Goal: Use online tool/utility

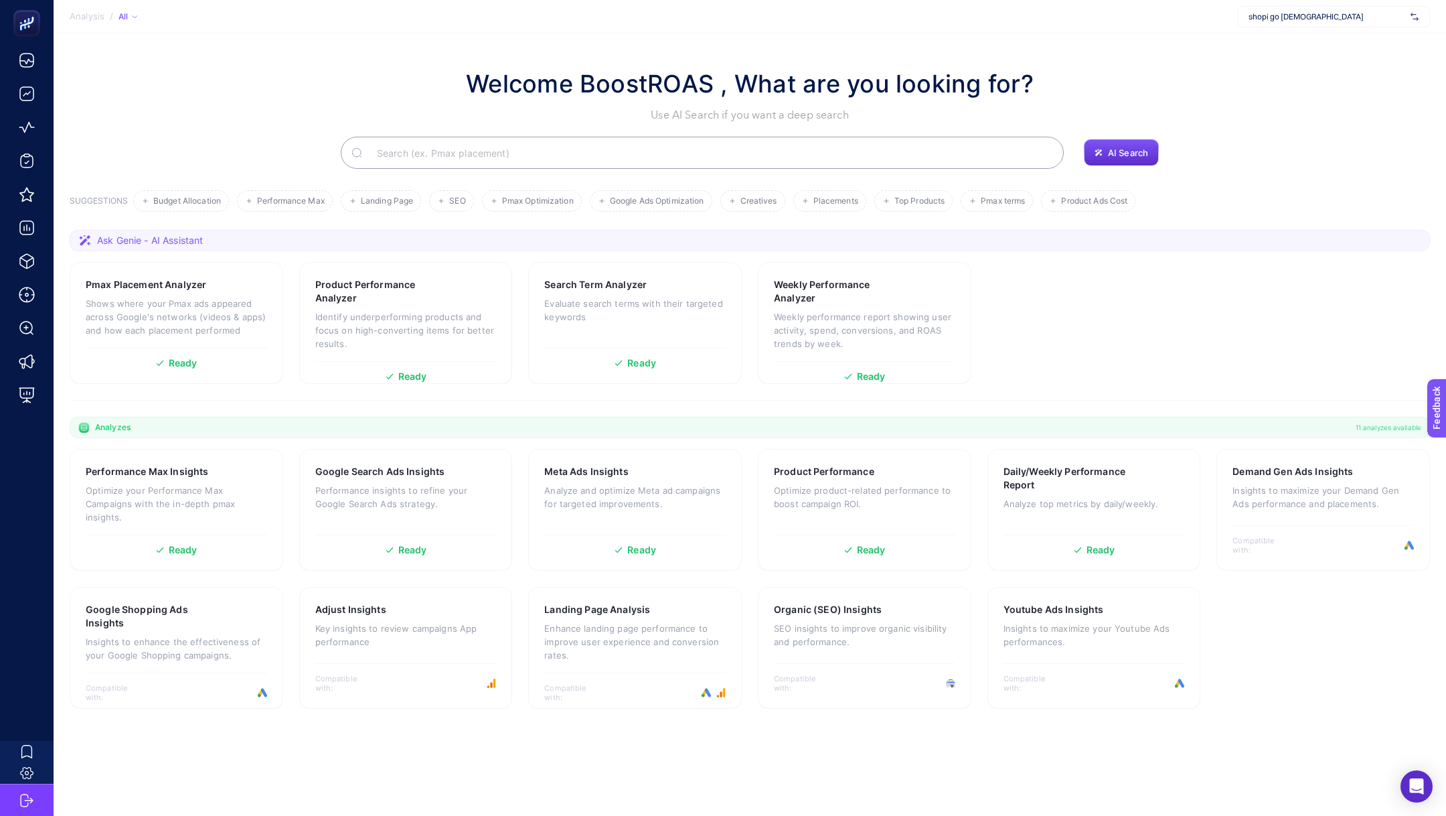
click at [1296, 15] on span "shopi go Boostroas" at bounding box center [1327, 16] width 157 height 11
click at [1286, 14] on input "text" at bounding box center [1327, 16] width 157 height 11
type input "A"
type input "manu"
click at [1347, 66] on div "Manuka Global" at bounding box center [1334, 65] width 192 height 21
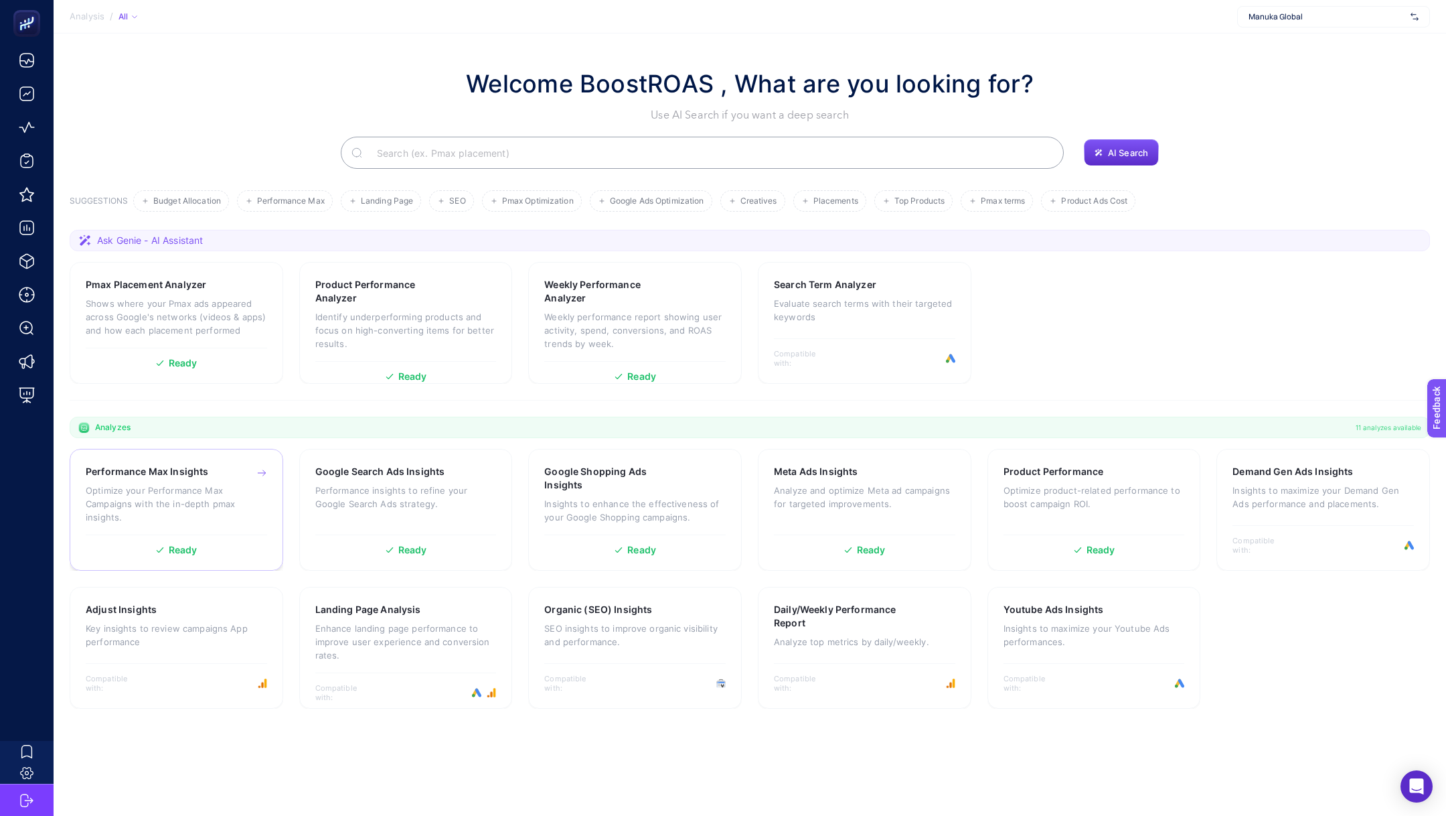
click at [176, 494] on p "Optimize your Performance Max Campaigns with the in-depth pmax insights." at bounding box center [176, 503] width 181 height 40
